Goal: Task Accomplishment & Management: Use online tool/utility

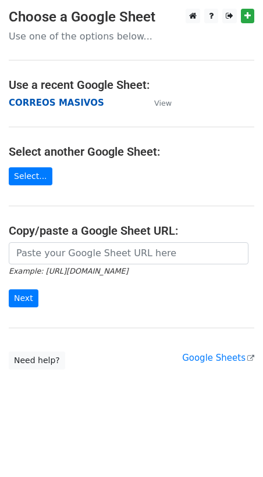
click at [41, 102] on strong "CORREOS MASIVOS" at bounding box center [56, 103] width 95 height 10
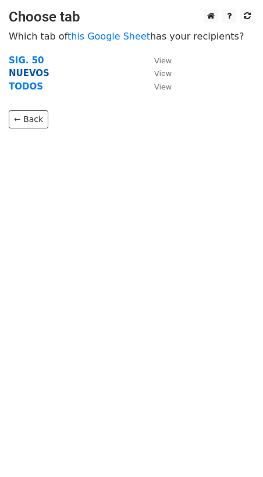
click at [22, 72] on strong "NUEVOS" at bounding box center [29, 73] width 41 height 10
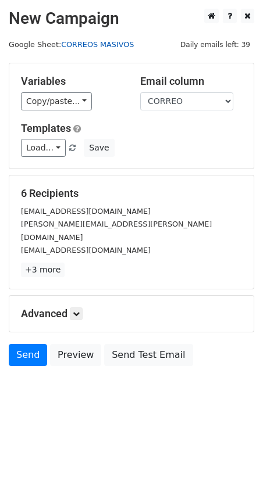
click at [83, 47] on link "CORREOS MASIVOS" at bounding box center [97, 44] width 73 height 9
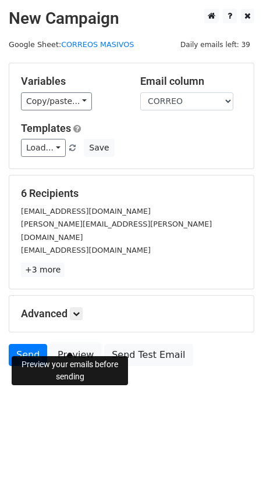
drag, startPoint x: 65, startPoint y: 341, endPoint x: 65, endPoint y: 317, distance: 23.3
click at [65, 344] on link "Preview" at bounding box center [75, 355] width 51 height 22
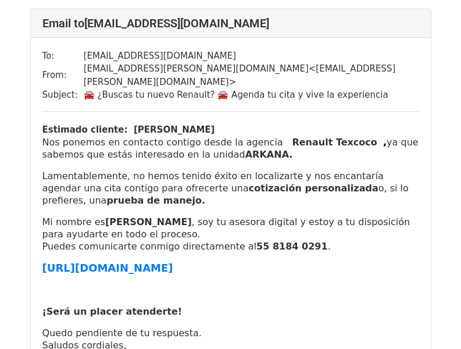
scroll to position [116, 0]
